Goal: Information Seeking & Learning: Find specific fact

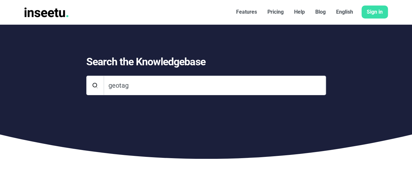
type input "geotag"
click at [95, 84] on rect at bounding box center [95, 86] width 8 height 8
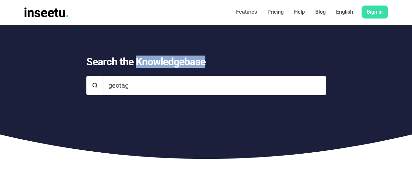
click at [95, 84] on rect at bounding box center [95, 86] width 8 height 8
click at [94, 86] on rect at bounding box center [95, 86] width 8 height 8
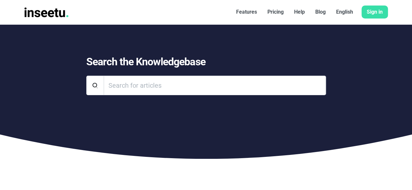
click at [92, 87] on rect at bounding box center [95, 86] width 8 height 8
click at [111, 83] on input "Search" at bounding box center [215, 86] width 222 height 20
type input "geotag"
click at [93, 85] on rect at bounding box center [95, 86] width 8 height 8
